Goal: Task Accomplishment & Management: Manage account settings

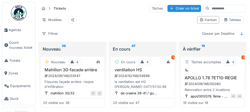
click at [11, 32] on span "Agenda" at bounding box center [21, 30] width 24 height 5
click at [19, 30] on span "Agenda" at bounding box center [21, 30] width 24 height 5
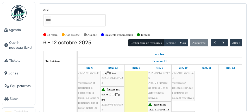
scroll to position [12, 0]
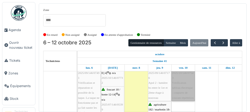
click at [186, 79] on link "hugo 87 | n/a 2025/10/146/07543 Vérification tableau électrique : coupures de c…" at bounding box center [182, 81] width 23 height 42
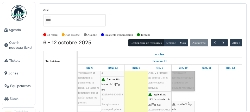
scroll to position [22, 0]
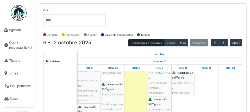
click at [190, 88] on div "evenepoel 94-96 | n/a 2025/10/146/07772 Problème hotte" at bounding box center [183, 82] width 22 height 25
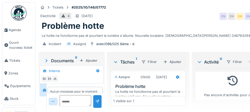
click at [14, 33] on link "Agenda" at bounding box center [18, 30] width 33 height 13
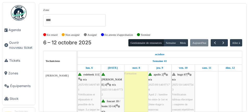
click at [24, 37] on link "Ouvrir nouveau ticket" at bounding box center [18, 45] width 33 height 18
click at [23, 30] on span "Agenda" at bounding box center [21, 30] width 24 height 5
click at [18, 31] on span "Agenda" at bounding box center [21, 30] width 24 height 5
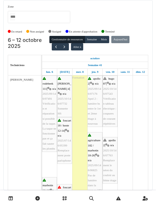
scroll to position [9, 0]
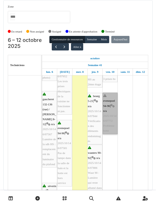
click at [110, 112] on link "evenepoel 94-96 | n/a 2025/10/146/07772 Problème hotte" at bounding box center [110, 114] width 15 height 42
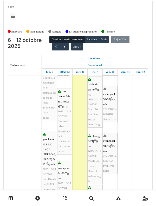
scroll to position [199, 0]
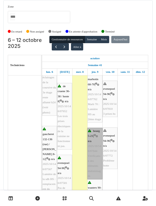
click at [96, 112] on link "bourg 5-21 | n/a 2025/10/146/07844 Vérification des éléments endommagés" at bounding box center [94, 153] width 15 height 51
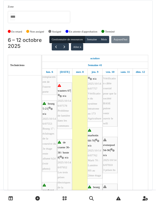
scroll to position [149, 0]
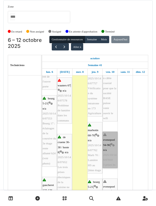
click at [112, 112] on link "evenepoel 94-96 | n/a 2025/10/146/07810 3 prises hs" at bounding box center [110, 150] width 15 height 36
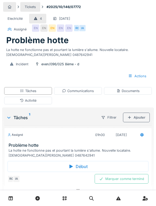
click at [14, 3] on div at bounding box center [9, 7] width 13 height 10
click at [16, 102] on div "Activité" at bounding box center [28, 101] width 48 height 8
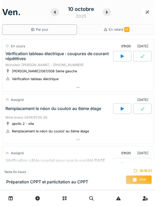
click at [14, 59] on div "Vérification tableau électrique : coupures de courant répétitives" at bounding box center [58, 56] width 107 height 10
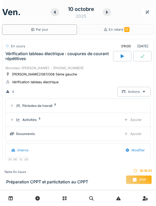
scroll to position [18, 0]
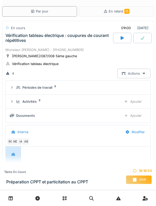
click at [9, 48] on div "Monsieur [PERSON_NAME] - [PHONE_NUMBER]" at bounding box center [77, 49] width 145 height 5
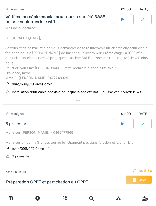
click at [14, 119] on div "3 prises hs" at bounding box center [58, 124] width 109 height 10
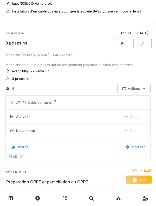
scroll to position [244, 0]
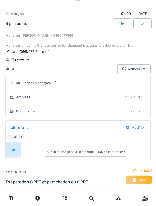
click at [13, 81] on div at bounding box center [12, 83] width 4 height 5
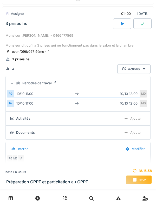
click at [13, 81] on icon at bounding box center [11, 83] width 3 height 4
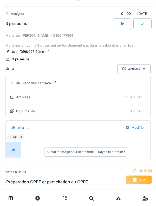
click at [13, 78] on summary "Périodes de travail 2" at bounding box center [78, 83] width 140 height 10
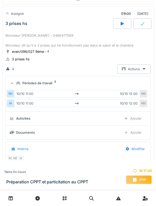
click at [14, 81] on icon at bounding box center [11, 83] width 3 height 4
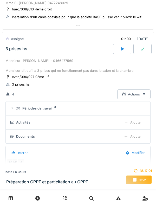
click at [10, 66] on div "Monsieur [PERSON_NAME] - 0466477569 Monsieur dit qu'il a 3 prises qui ne foncti…" at bounding box center [77, 65] width 145 height 15
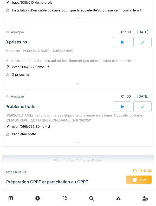
click at [16, 105] on div "Problème hotte" at bounding box center [58, 106] width 109 height 10
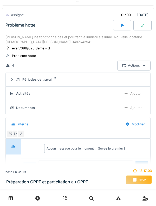
scroll to position [307, 0]
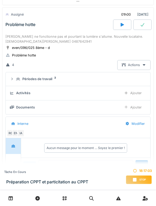
click at [16, 88] on div "Activités Ajouter" at bounding box center [78, 93] width 136 height 10
click at [15, 76] on div "Périodes de travail 2" at bounding box center [78, 78] width 136 height 5
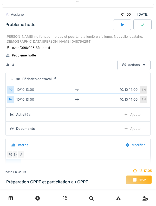
click at [14, 77] on div at bounding box center [11, 79] width 5 height 4
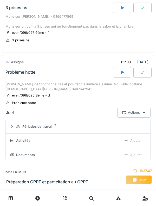
click at [15, 82] on div "La hotte ne fonctionne pas et pourtant la lumière s'allume. Nouvelle locataire.…" at bounding box center [77, 87] width 145 height 10
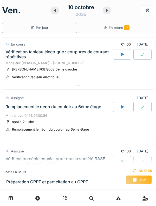
scroll to position [0, 0]
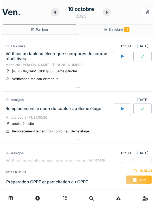
click at [151, 181] on div "Stop" at bounding box center [139, 179] width 26 height 9
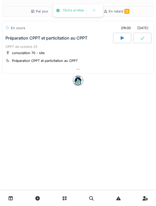
click at [9, 50] on div "consolation 70 - site" at bounding box center [24, 52] width 39 height 5
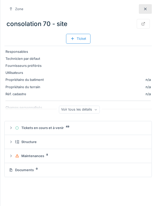
click at [150, 12] on div at bounding box center [145, 9] width 13 height 10
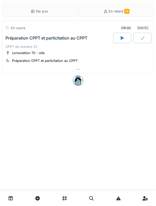
click at [25, 41] on div "Préparation CPPT et particitation au CPPT" at bounding box center [58, 38] width 109 height 10
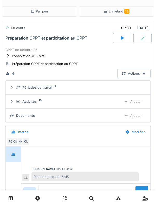
click at [15, 105] on div "Activités 10 Ajouter" at bounding box center [78, 102] width 136 height 10
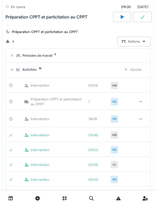
scroll to position [32, 0]
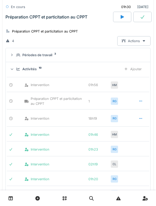
click at [139, 120] on div at bounding box center [141, 118] width 4 height 5
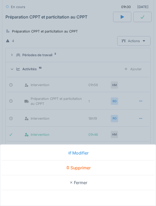
click at [118, 150] on div "Modifier" at bounding box center [77, 153] width 153 height 15
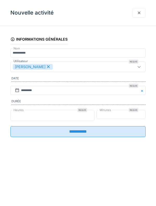
click at [20, 118] on input "**" at bounding box center [52, 115] width 84 height 11
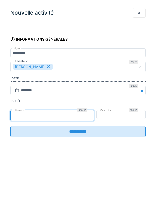
click at [25, 115] on input "**" at bounding box center [52, 115] width 84 height 11
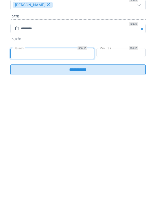
type input "*"
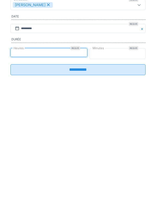
click at [138, 120] on input "**" at bounding box center [117, 115] width 56 height 11
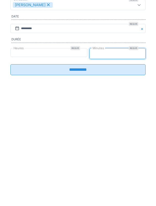
type input "*"
type input "**"
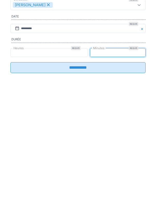
click at [132, 132] on input "**********" at bounding box center [77, 129] width 135 height 11
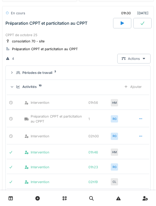
scroll to position [0, 0]
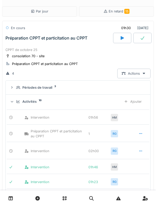
click at [14, 55] on div "consolation 70 - site" at bounding box center [28, 56] width 32 height 5
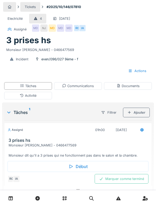
click at [123, 165] on div "Début" at bounding box center [78, 166] width 141 height 11
